Goal: Task Accomplishment & Management: Use online tool/utility

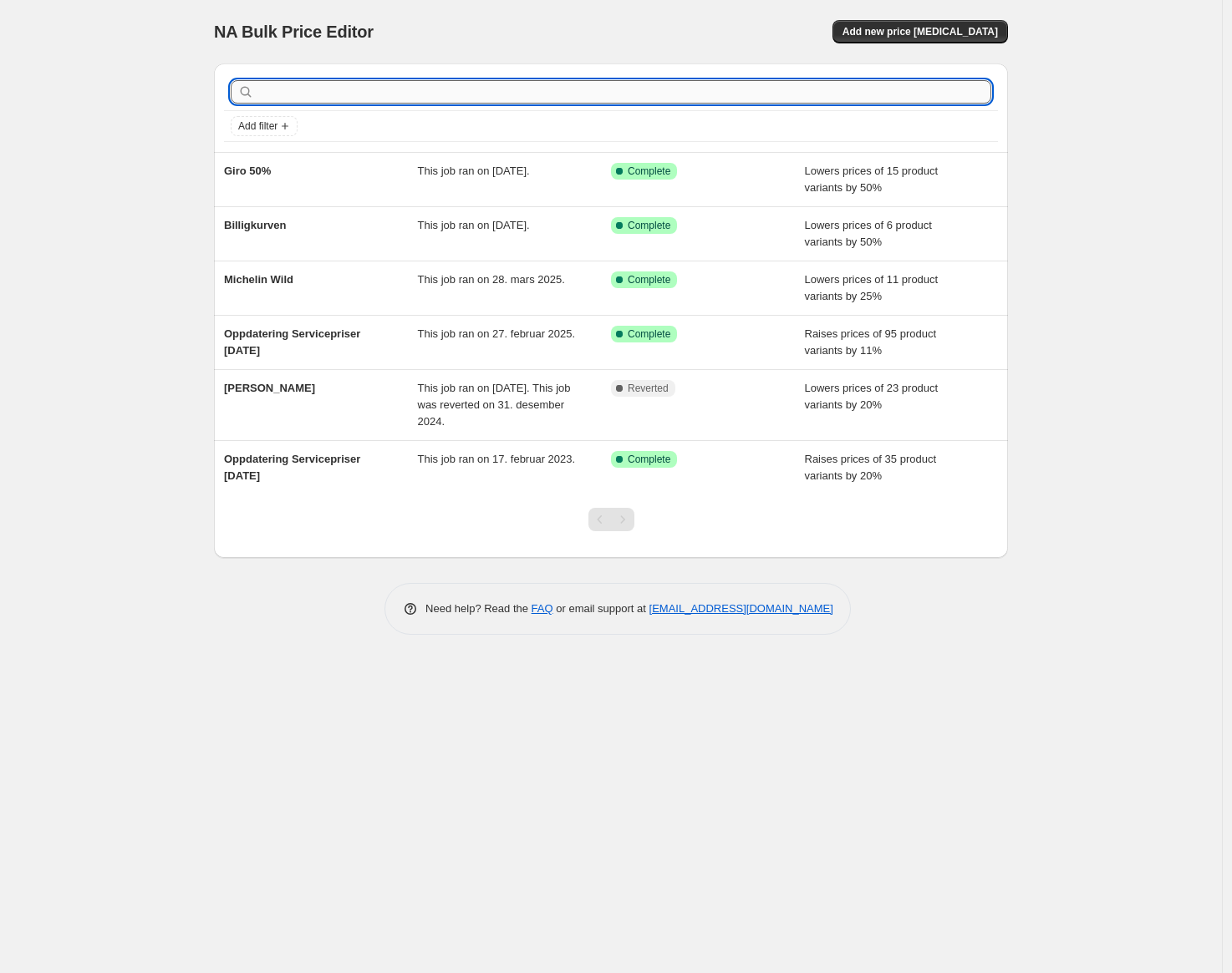
click at [426, 94] on input "text" at bounding box center [624, 91] width 734 height 24
click at [901, 32] on span "Add new price [MEDICAL_DATA]" at bounding box center [920, 32] width 155 height 13
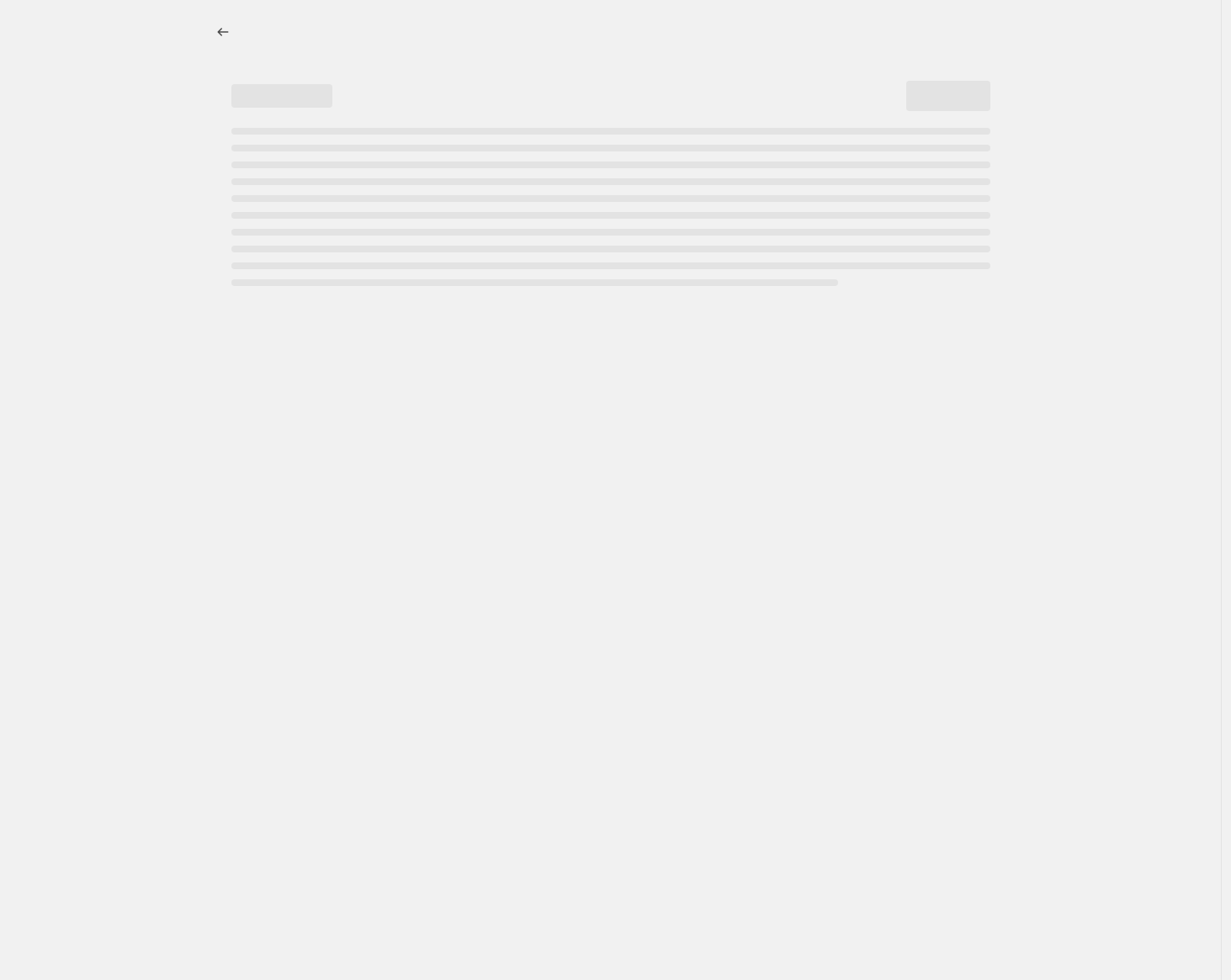
select select "percentage"
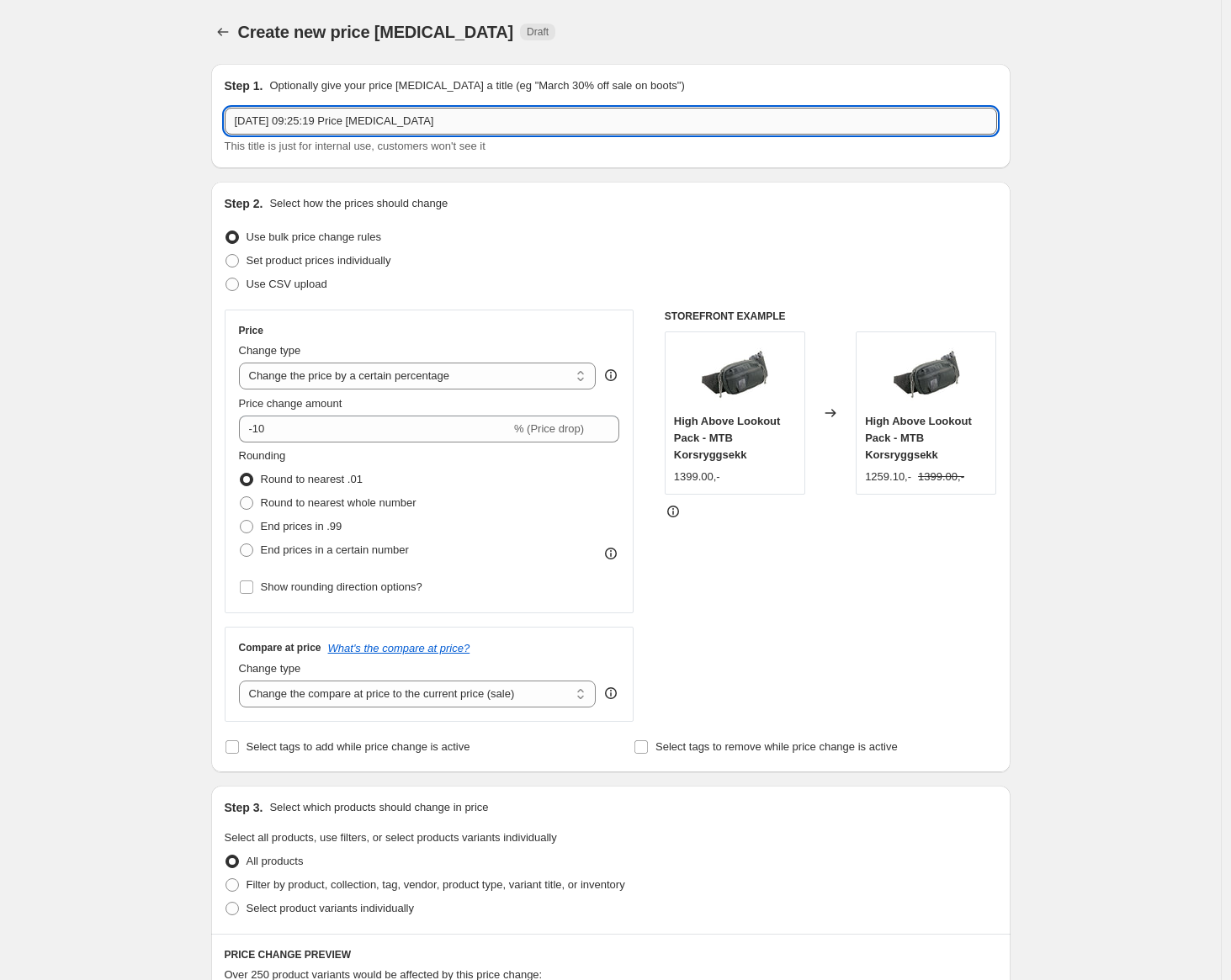
click at [336, 124] on input "[DATE] 09:25:19 Price [MEDICAL_DATA]" at bounding box center [610, 121] width 773 height 26
click at [288, 123] on input "Apidura høst 2025" at bounding box center [610, 121] width 773 height 26
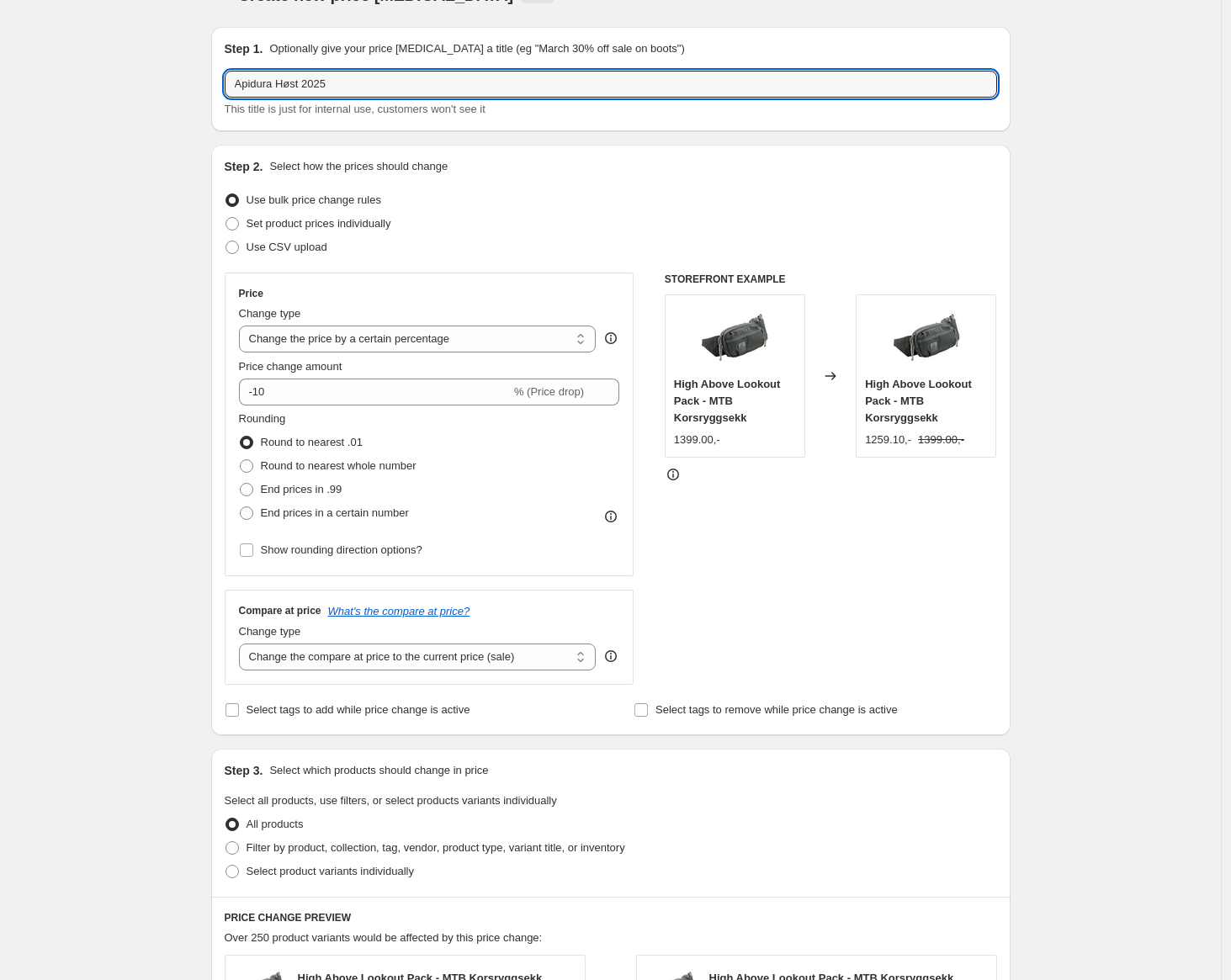
scroll to position [38, 0]
type input "Apidura Høst 2025"
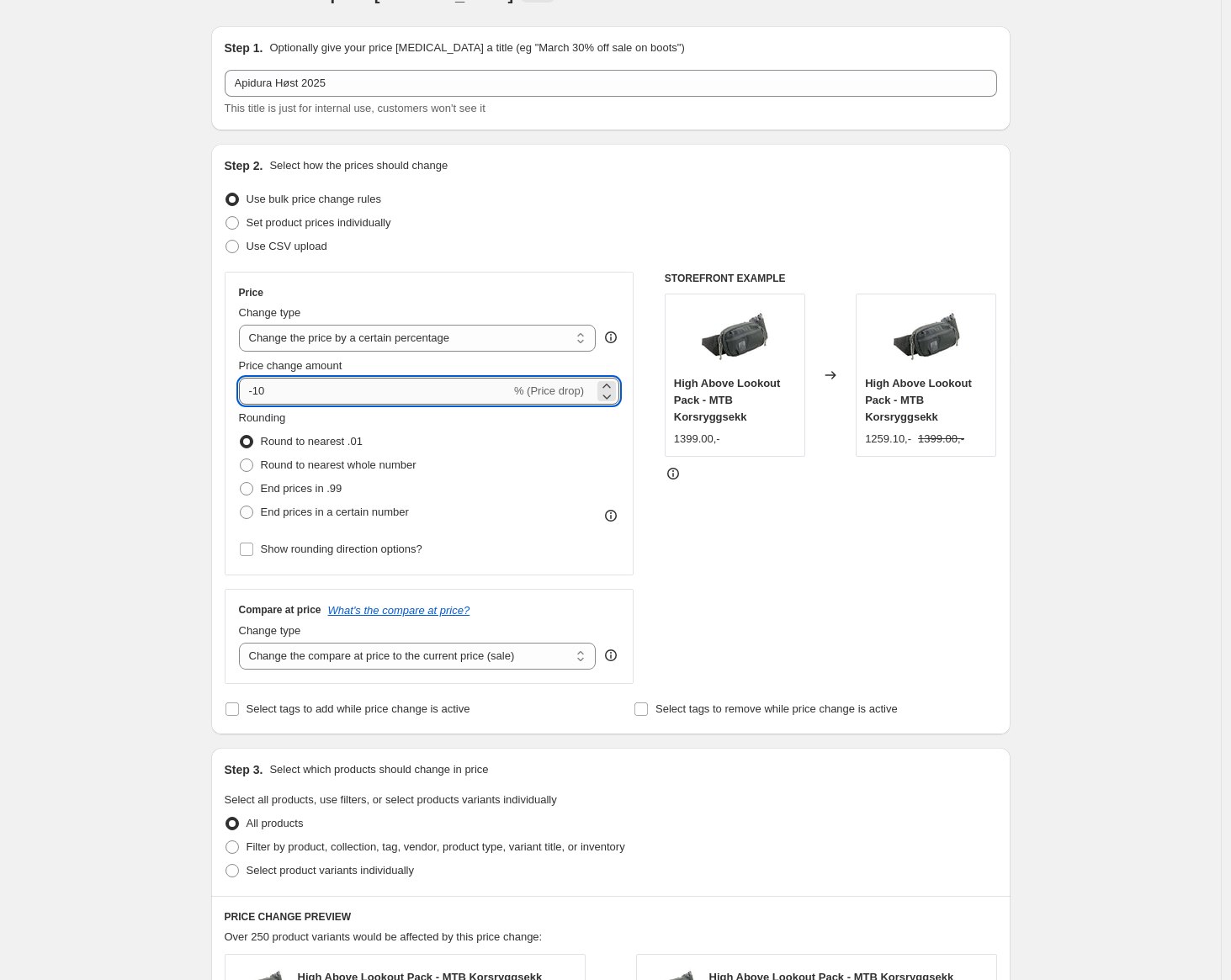
click at [349, 397] on input "-10" at bounding box center [375, 391] width 272 height 26
type input "-30"
click at [315, 467] on span "Round to nearest whole number" at bounding box center [338, 464] width 155 height 12
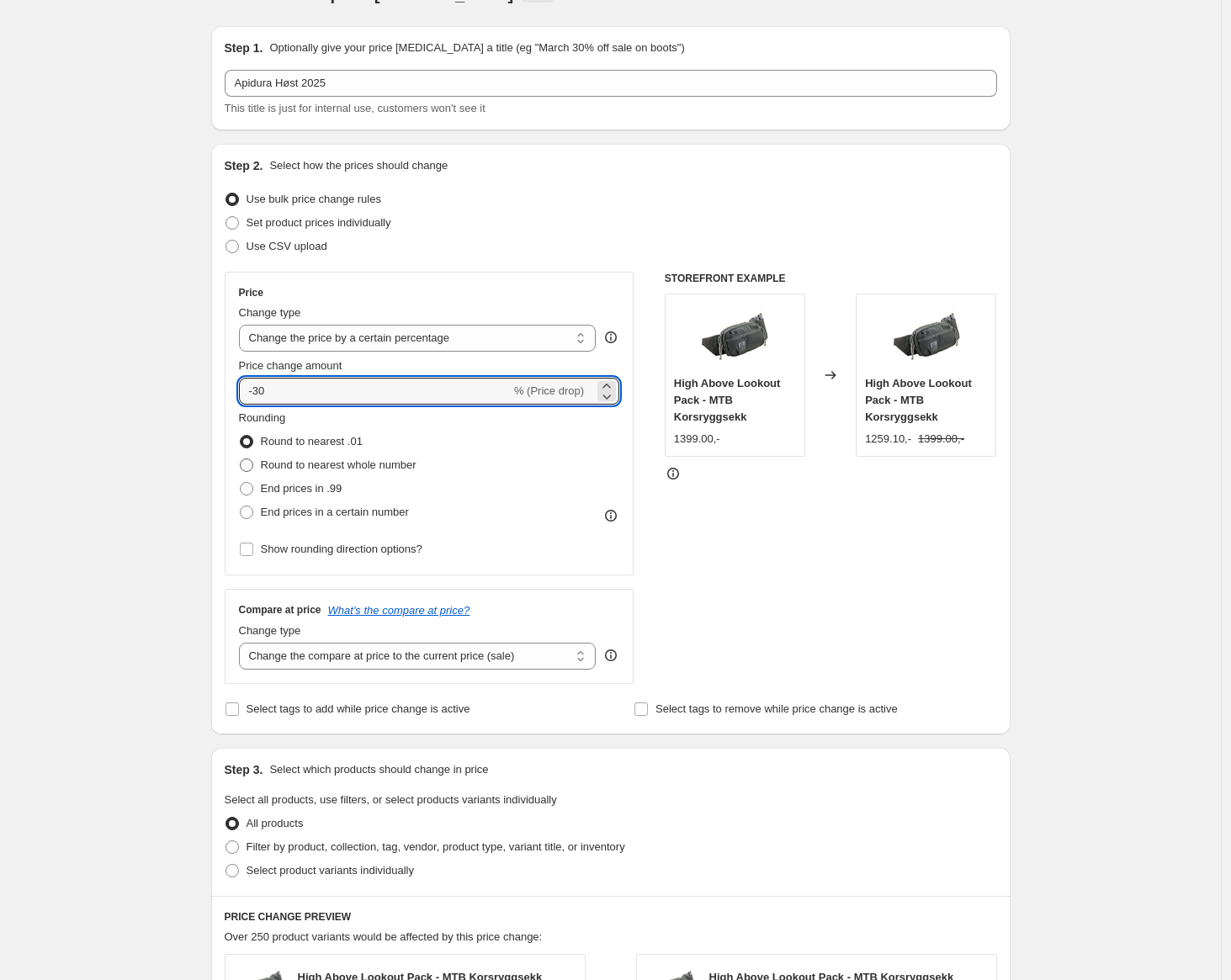
click at [241, 459] on input "Round to nearest whole number" at bounding box center [240, 458] width 1 height 1
radio input "true"
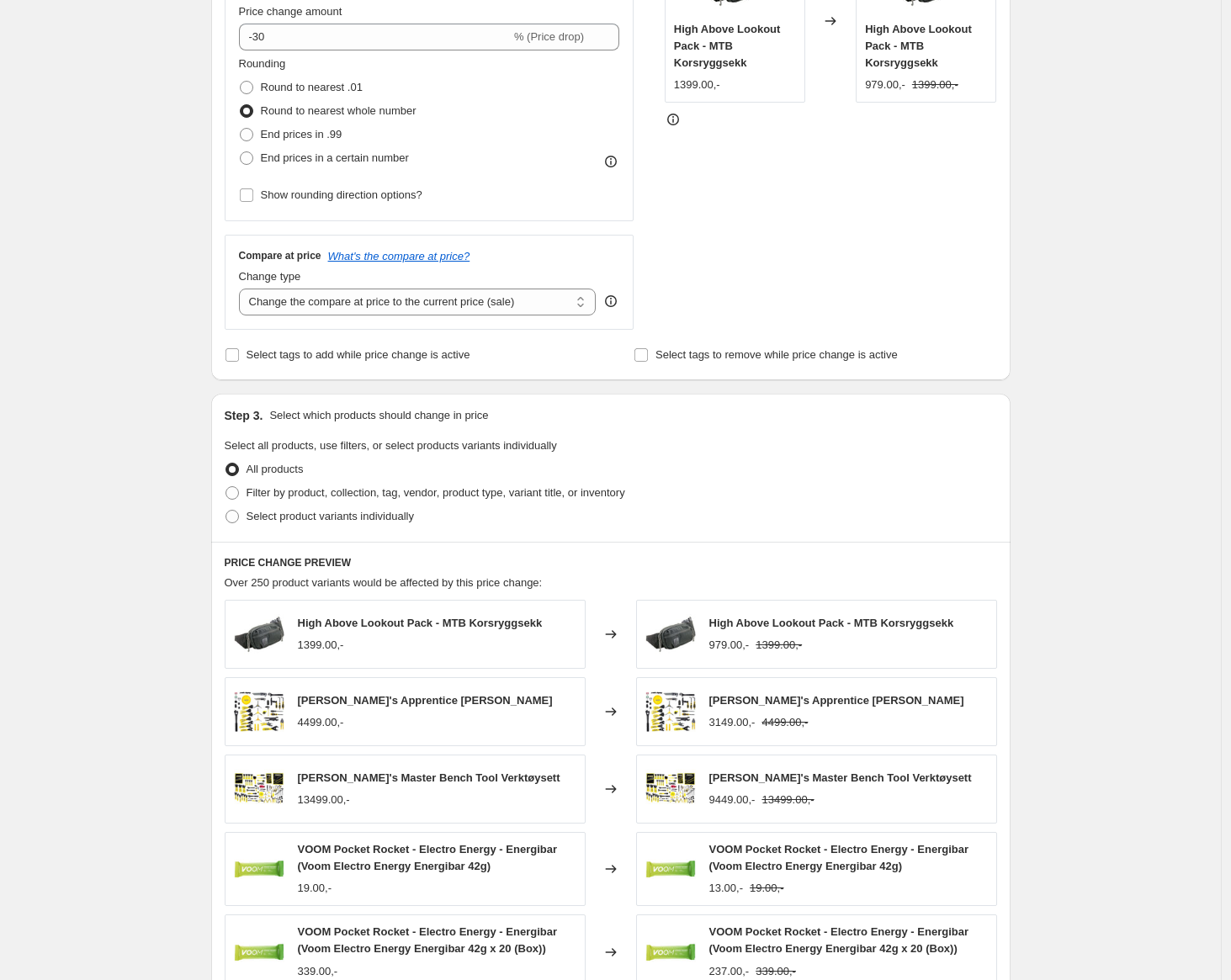
scroll to position [403, 0]
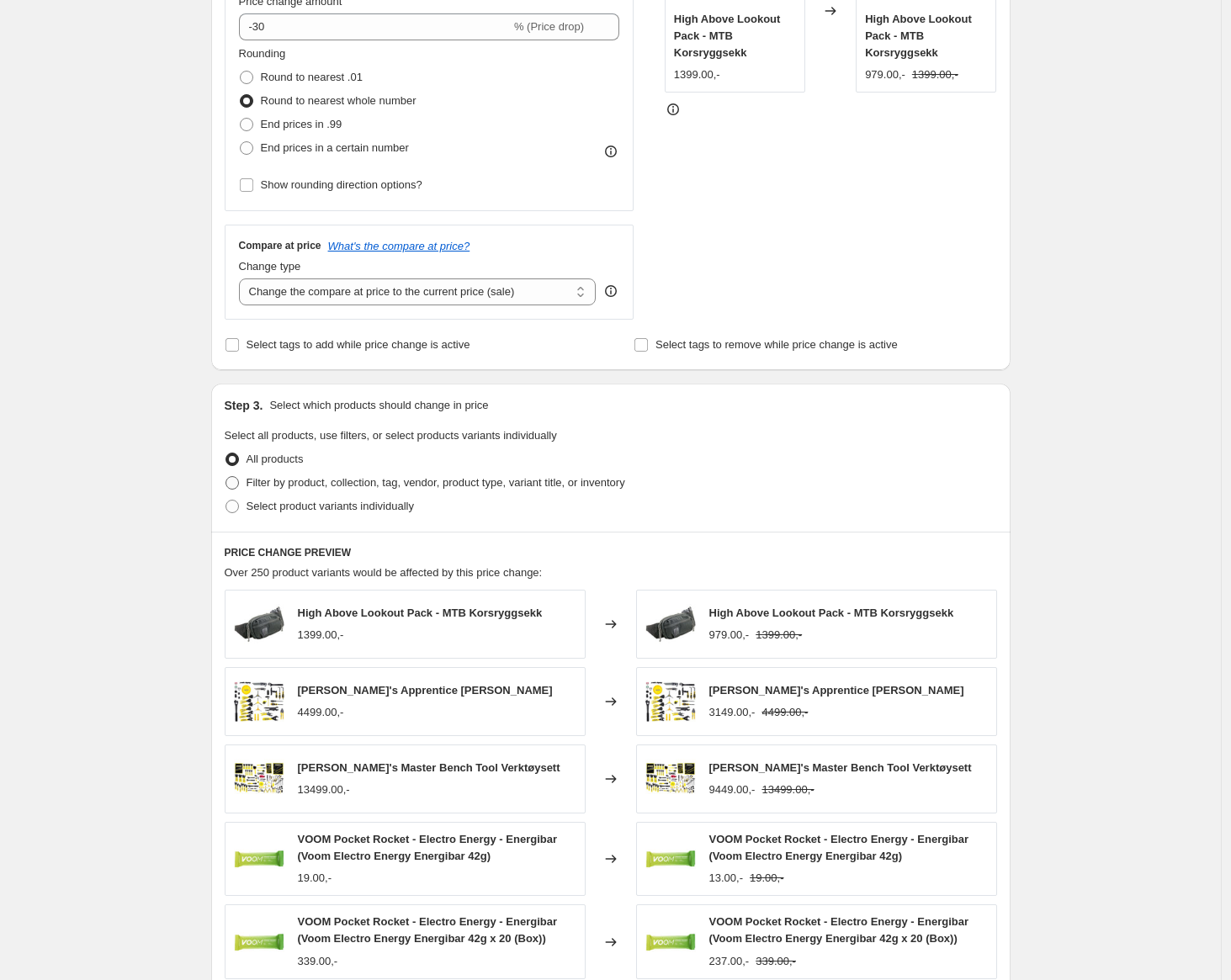
click at [286, 487] on span "Filter by product, collection, tag, vendor, product type, variant title, or inv…" at bounding box center [435, 482] width 379 height 12
click at [226, 477] on input "Filter by product, collection, tag, vendor, product type, variant title, or inv…" at bounding box center [225, 476] width 1 height 1
radio input "true"
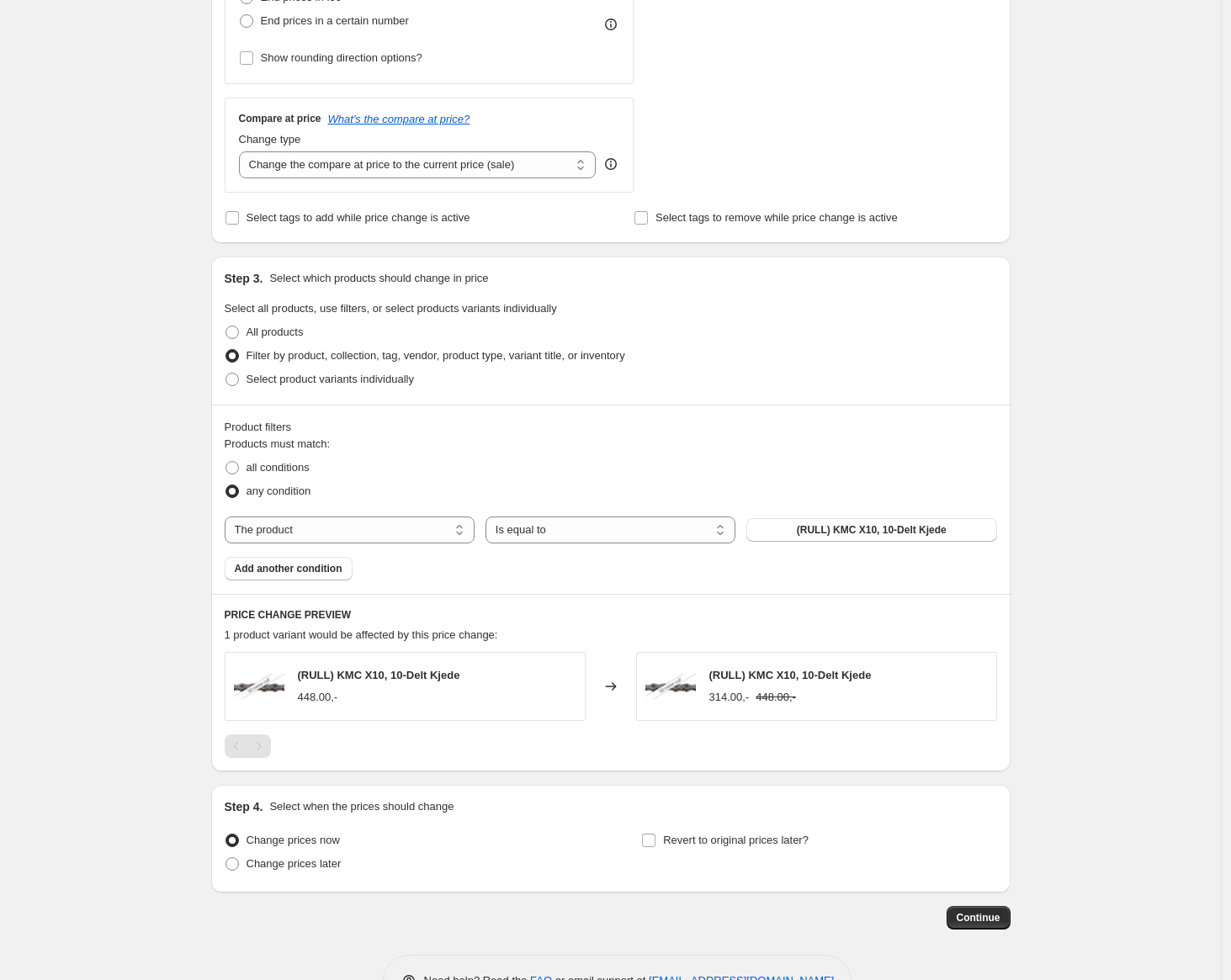
scroll to position [581, 0]
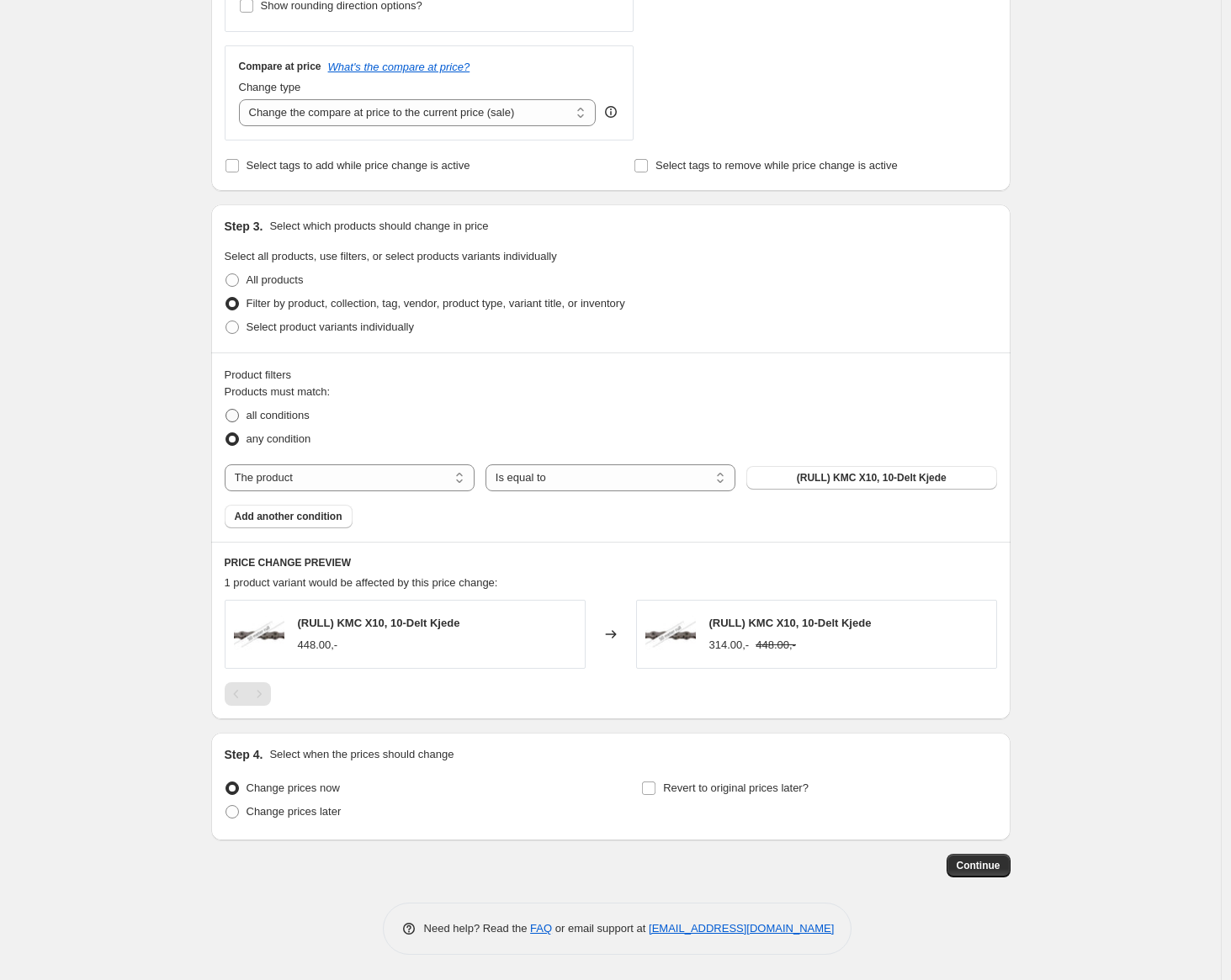
click at [301, 416] on span "all conditions" at bounding box center [277, 415] width 63 height 12
click at [226, 410] on input "all conditions" at bounding box center [225, 409] width 1 height 1
radio input "true"
click at [299, 479] on select "The product The product's collection The product's tag The product's vendor The…" at bounding box center [349, 478] width 250 height 26
select select "vendor"
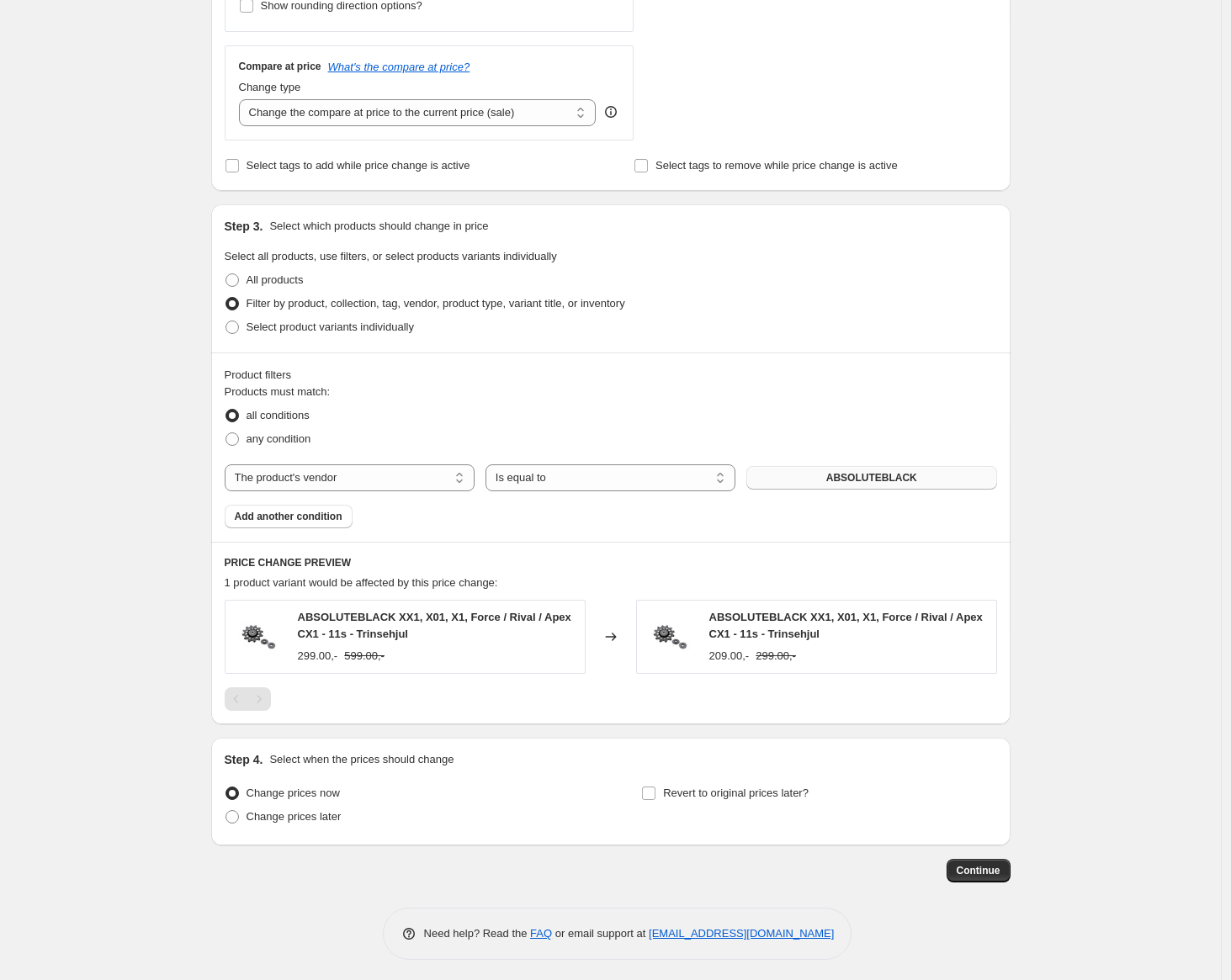
click at [821, 466] on button "ABSOLUTEBLACK" at bounding box center [871, 478] width 250 height 24
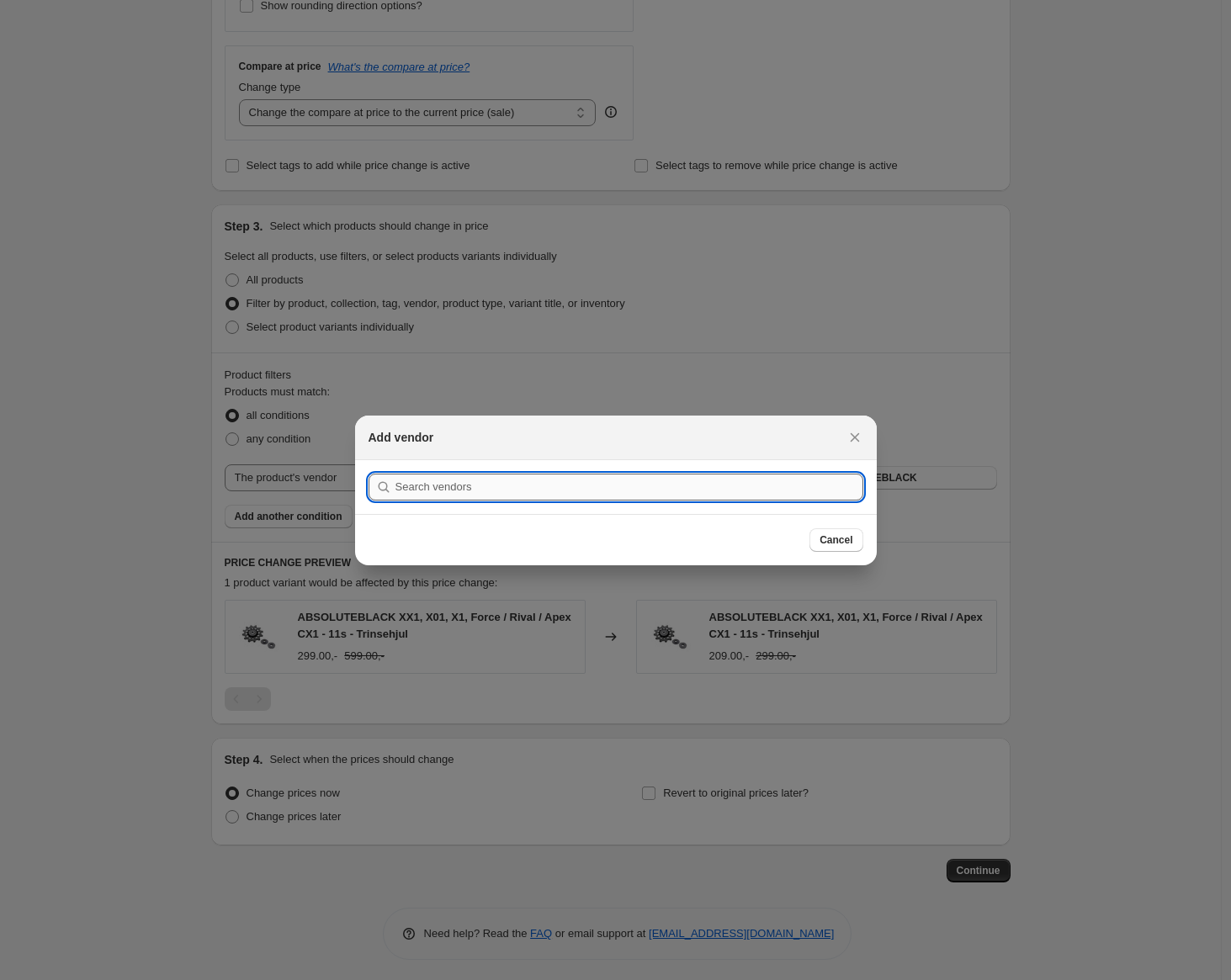
click at [702, 495] on input ":r2f:" at bounding box center [630, 487] width 468 height 26
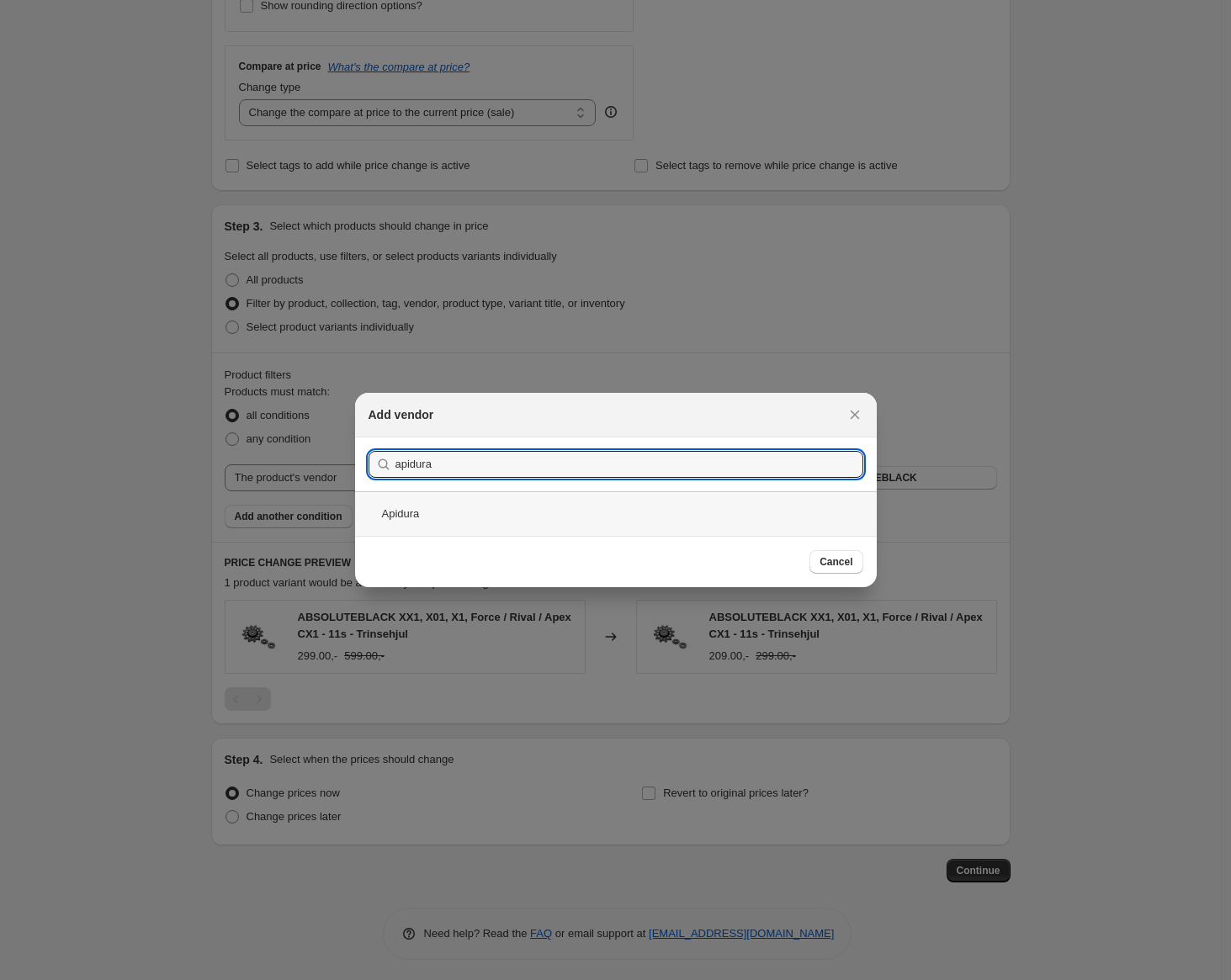
type input "apidura"
click at [428, 509] on div "Apidura" at bounding box center [616, 514] width 522 height 45
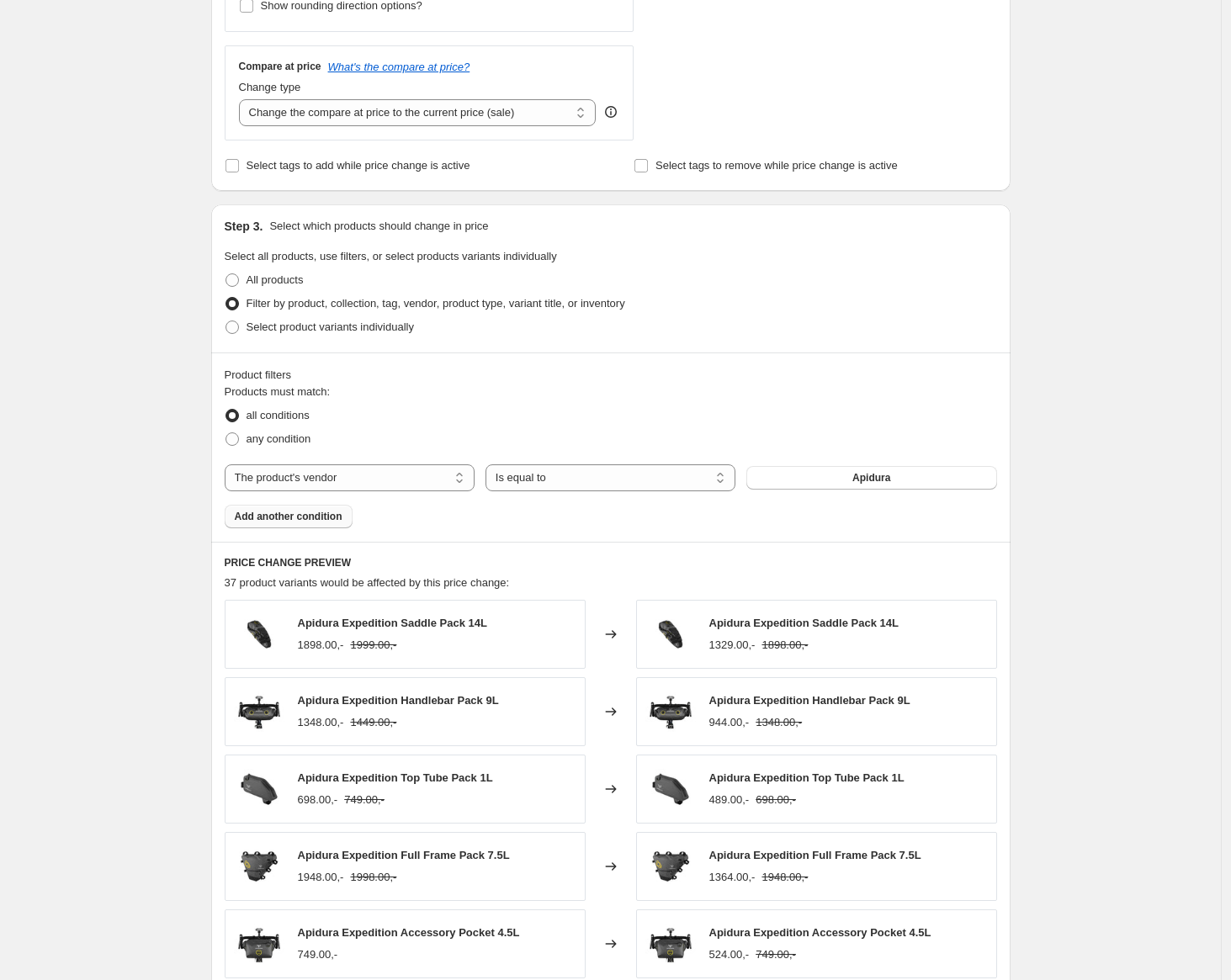
click at [255, 509] on button "Add another condition" at bounding box center [288, 516] width 128 height 24
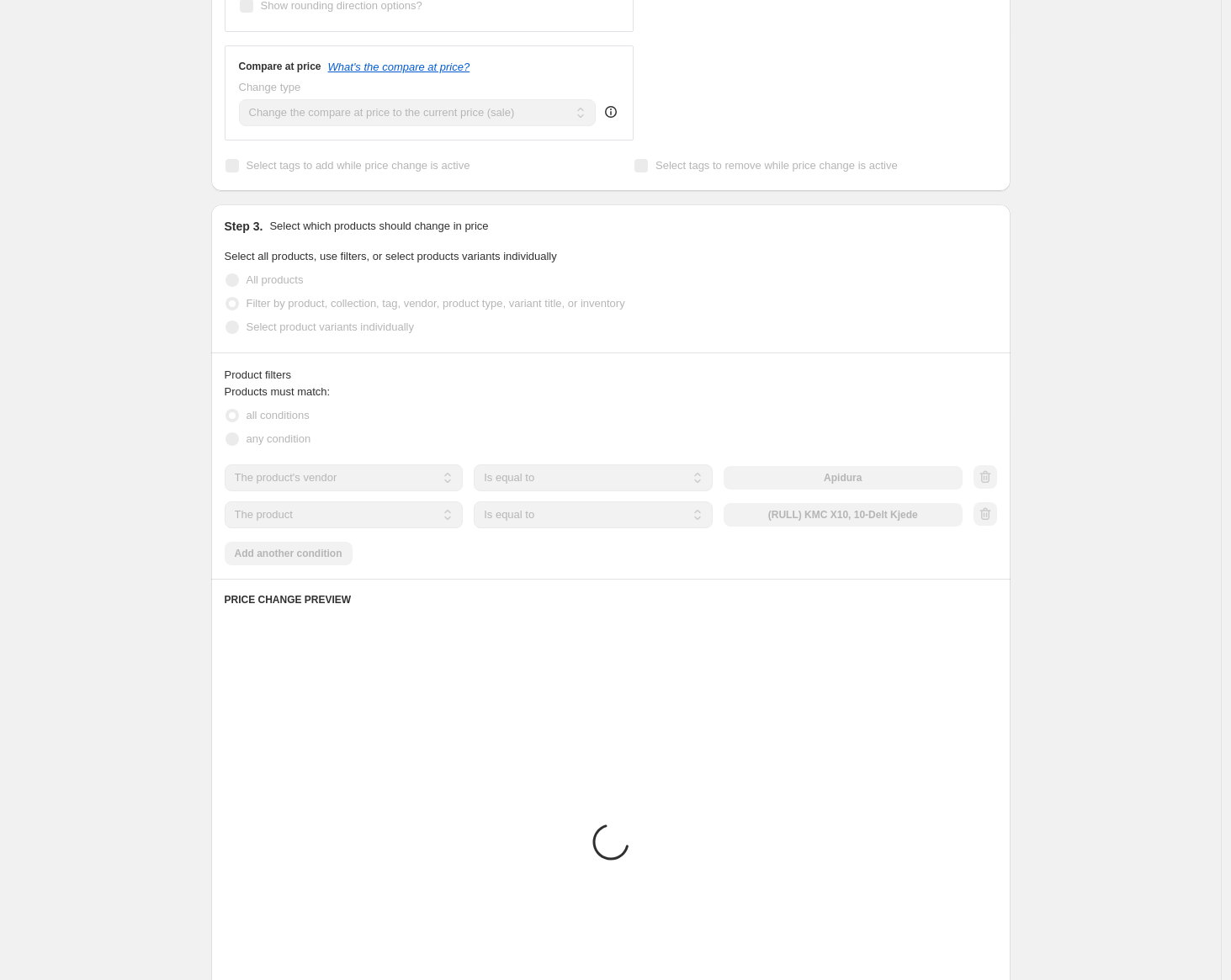
scroll to position [504, 0]
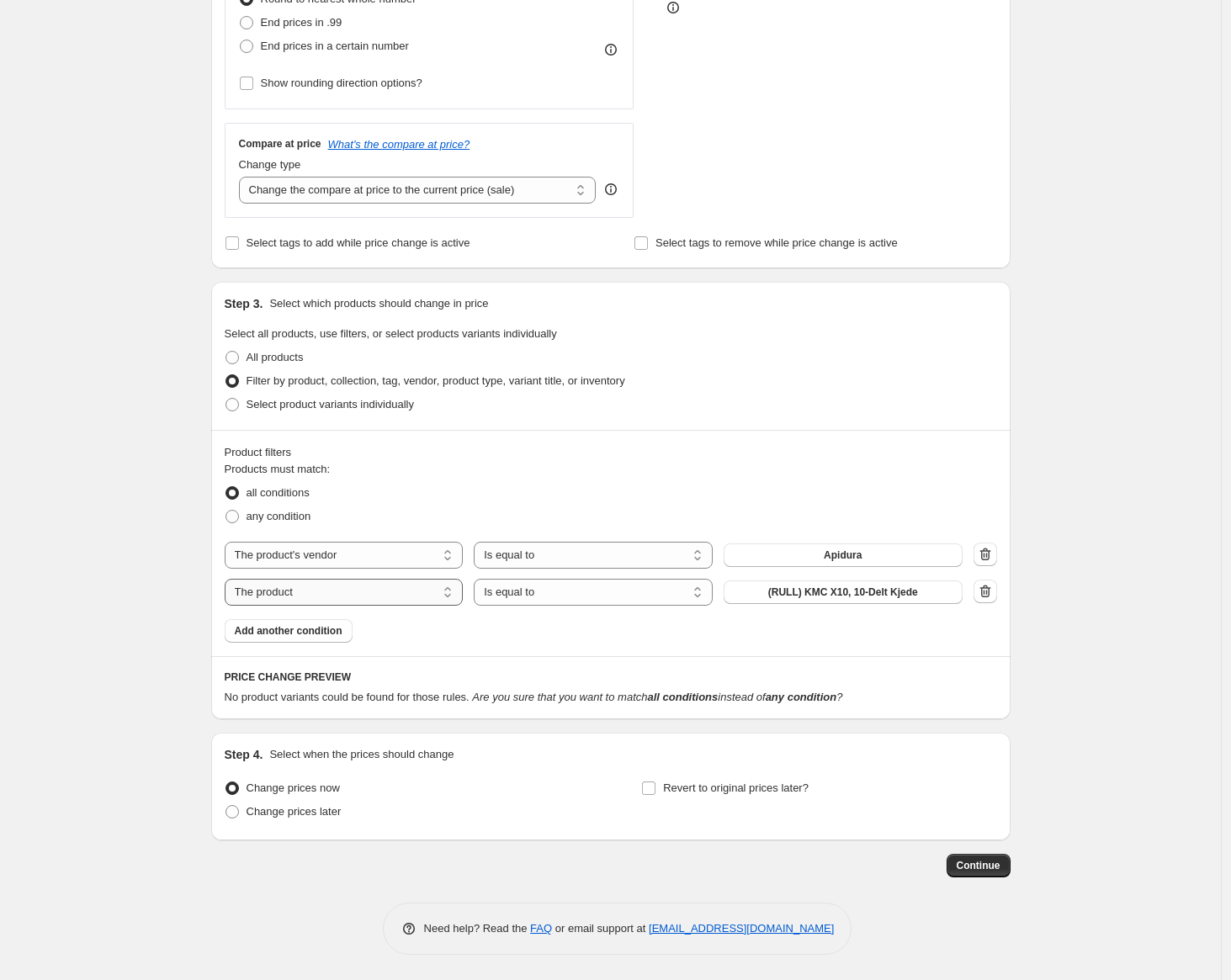
click at [313, 596] on select "The product The product's collection The product's tag The product's vendor The…" at bounding box center [344, 592] width 239 height 26
select select "product_status"
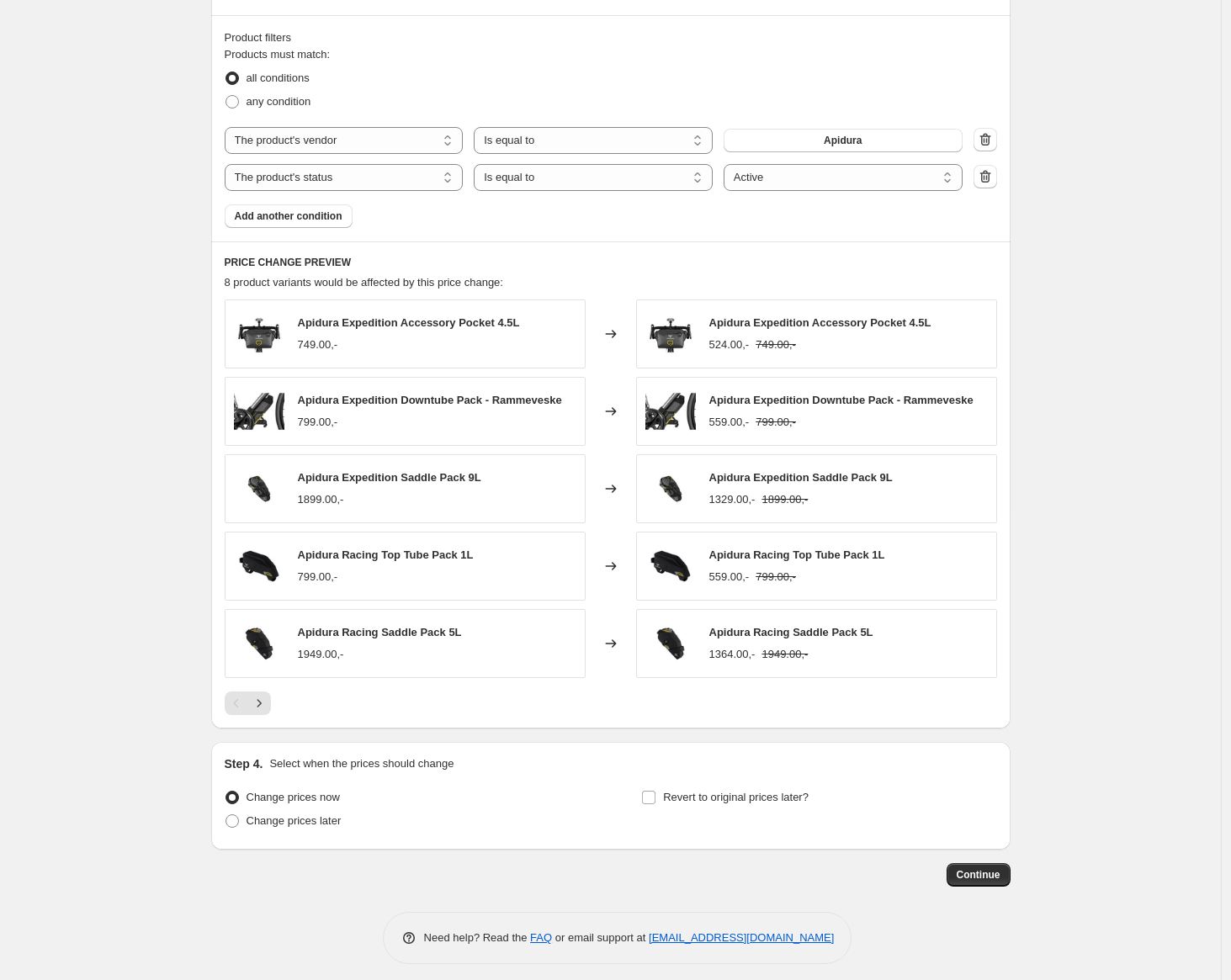
scroll to position [928, 0]
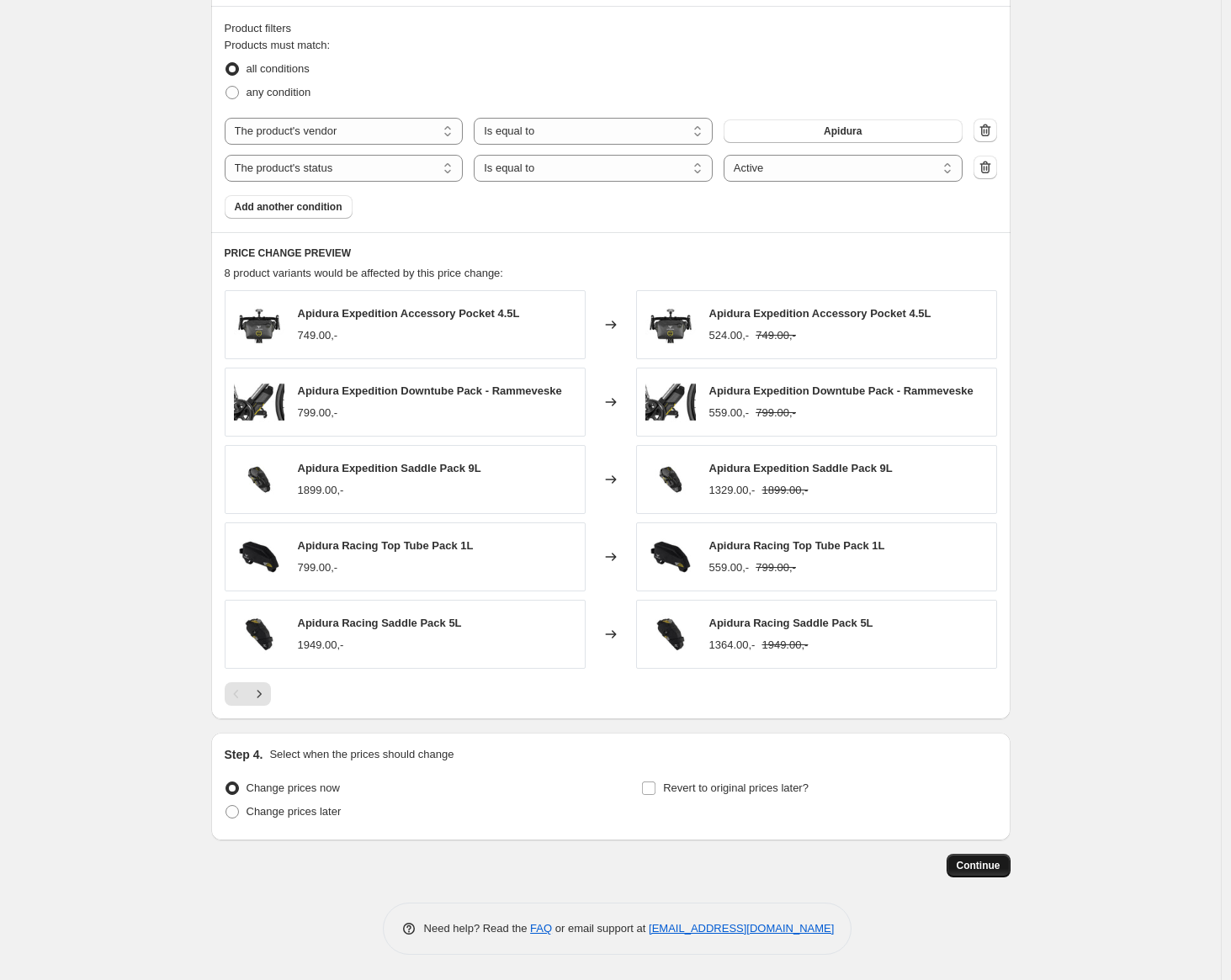
click at [978, 869] on span "Continue" at bounding box center [979, 865] width 44 height 13
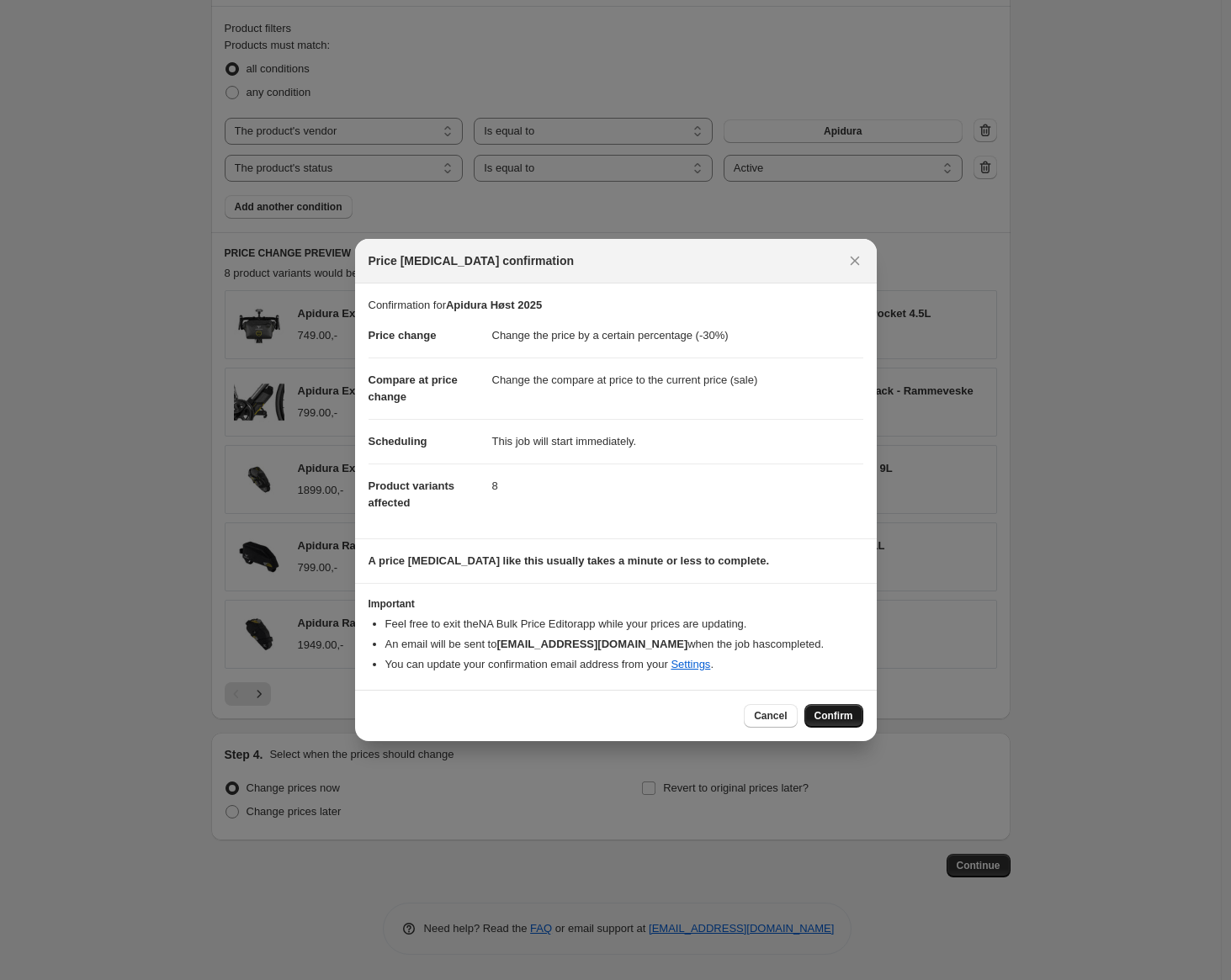
click at [853, 708] on button "Confirm" at bounding box center [834, 716] width 59 height 24
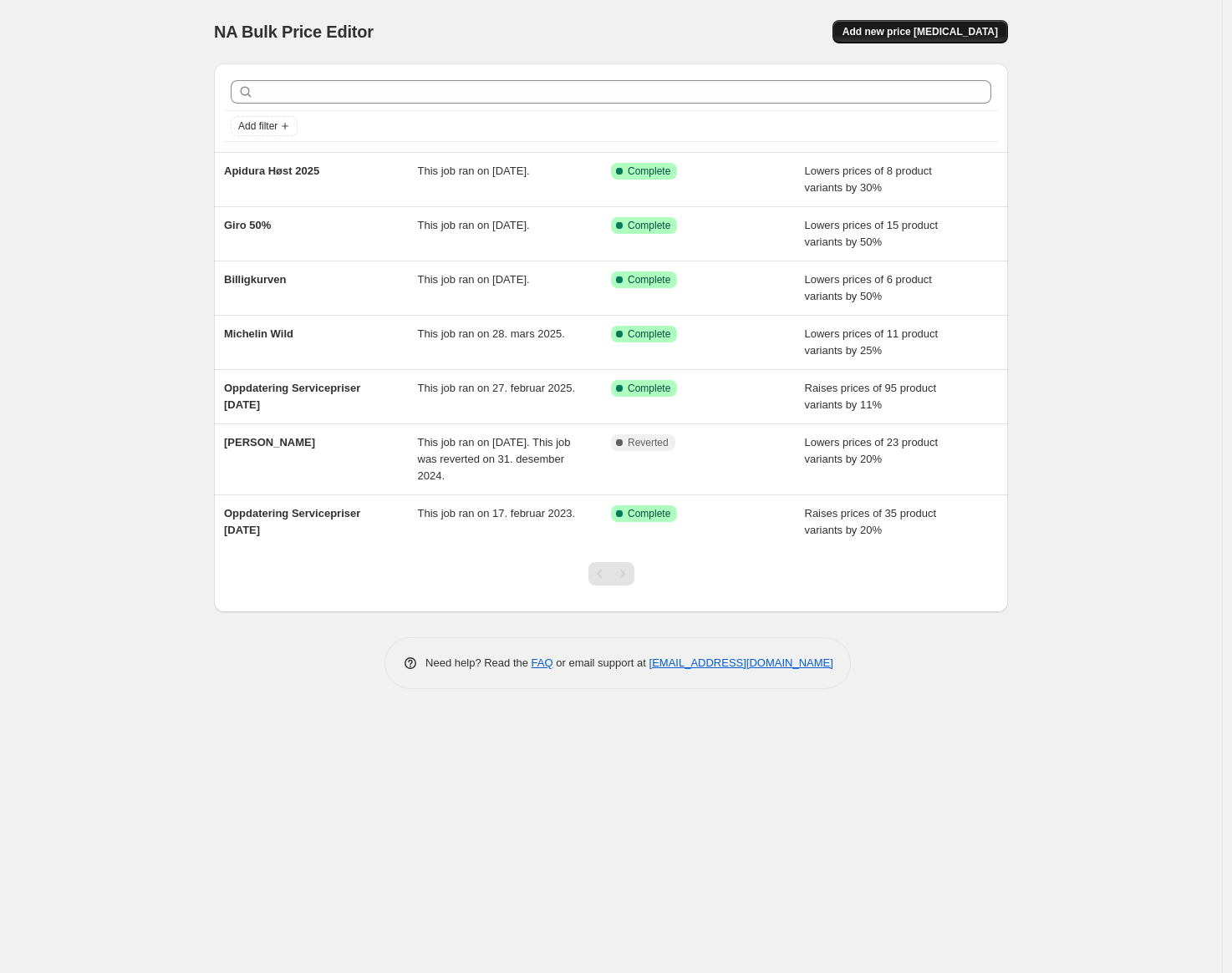
click at [921, 37] on span "Add new price [MEDICAL_DATA]" at bounding box center [920, 32] width 155 height 13
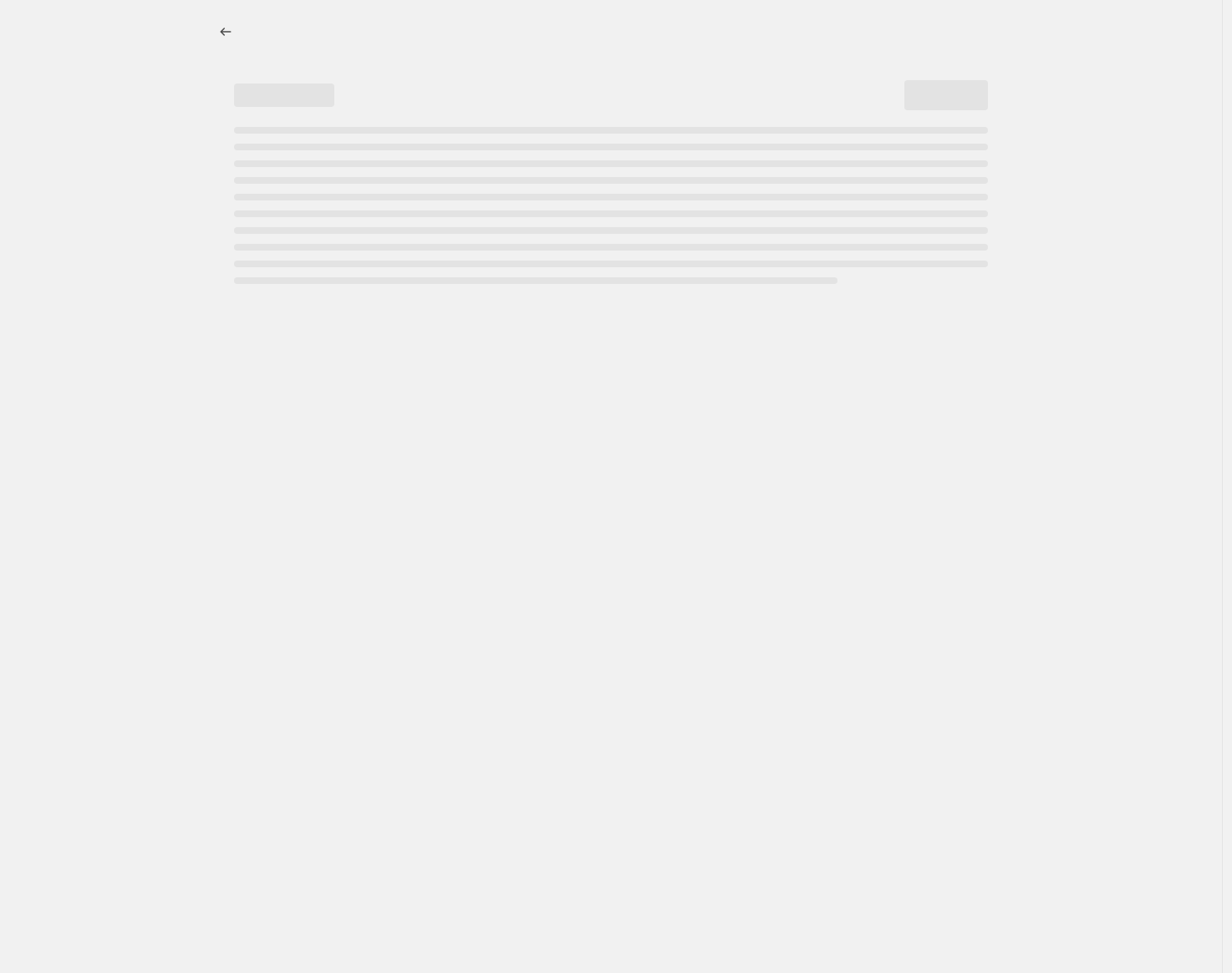
select select "percentage"
